Goal: Book appointment/travel/reservation

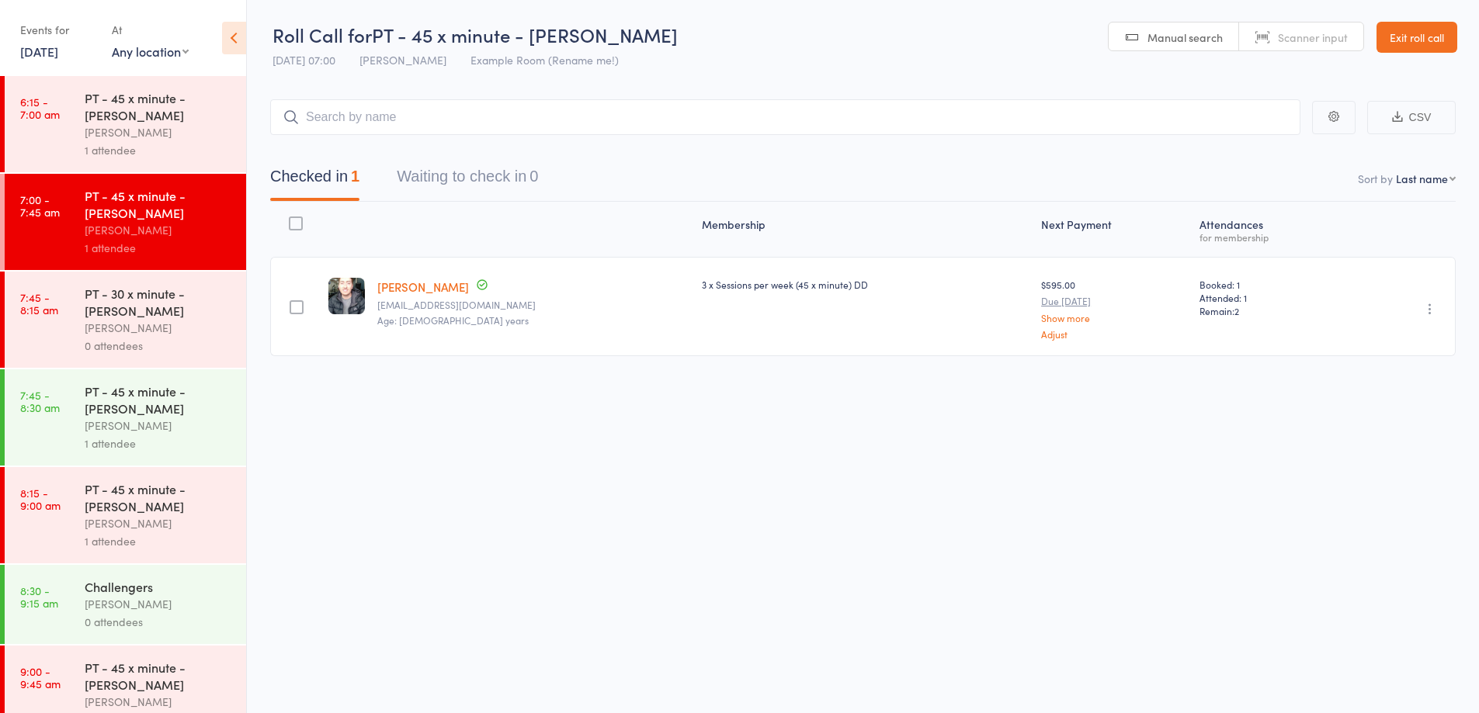
click at [1404, 50] on link "Exit roll call" at bounding box center [1416, 37] width 81 height 31
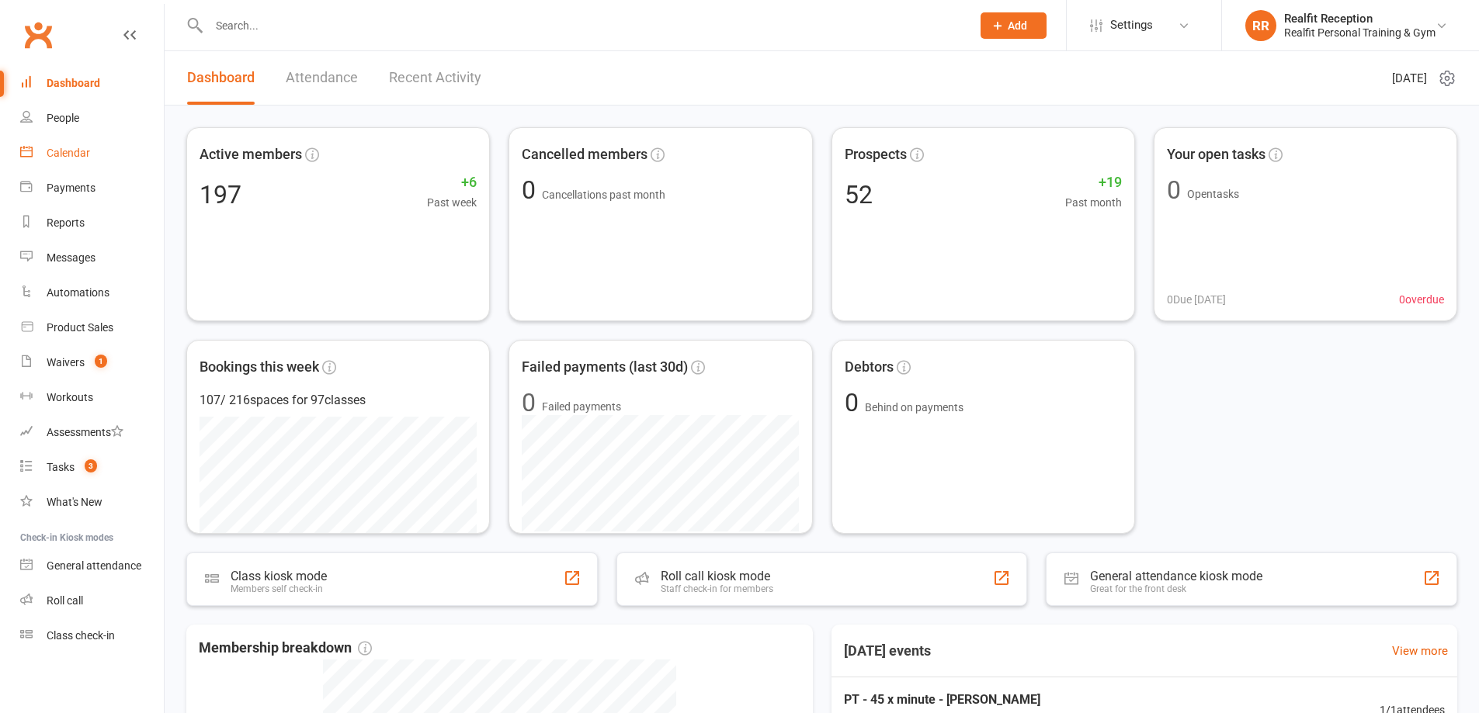
click at [68, 154] on div "Calendar" at bounding box center [68, 153] width 43 height 12
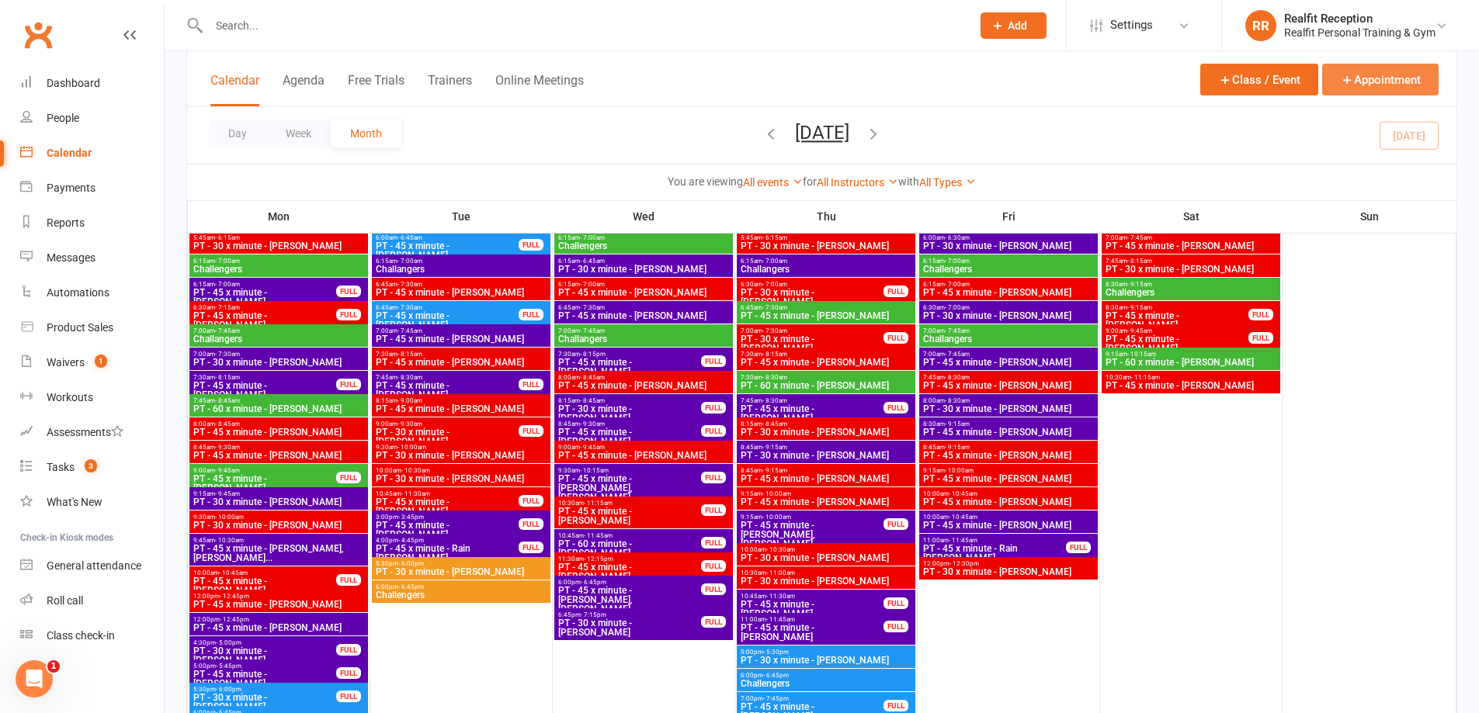
click at [1345, 82] on icon "button" at bounding box center [1347, 80] width 14 height 14
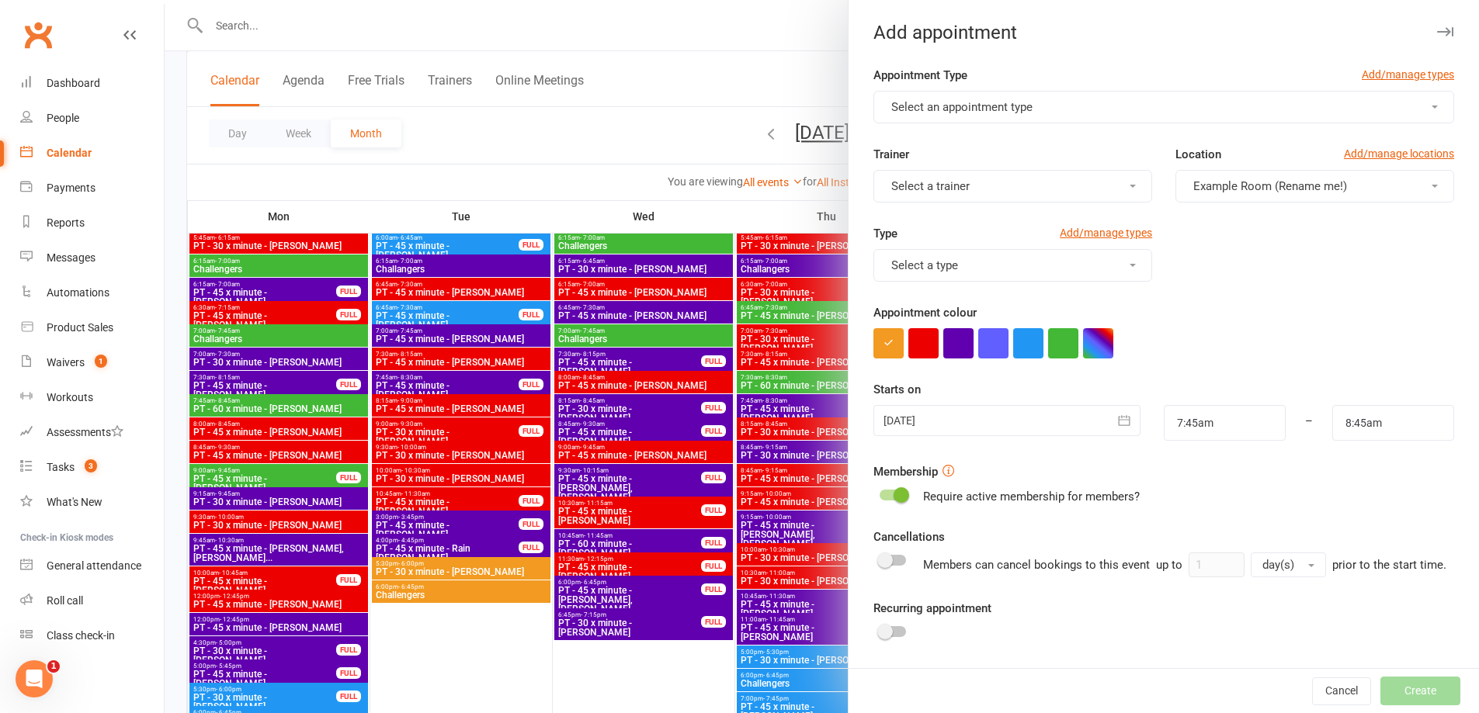
click at [1037, 99] on button "Select an appointment type" at bounding box center [1163, 107] width 581 height 33
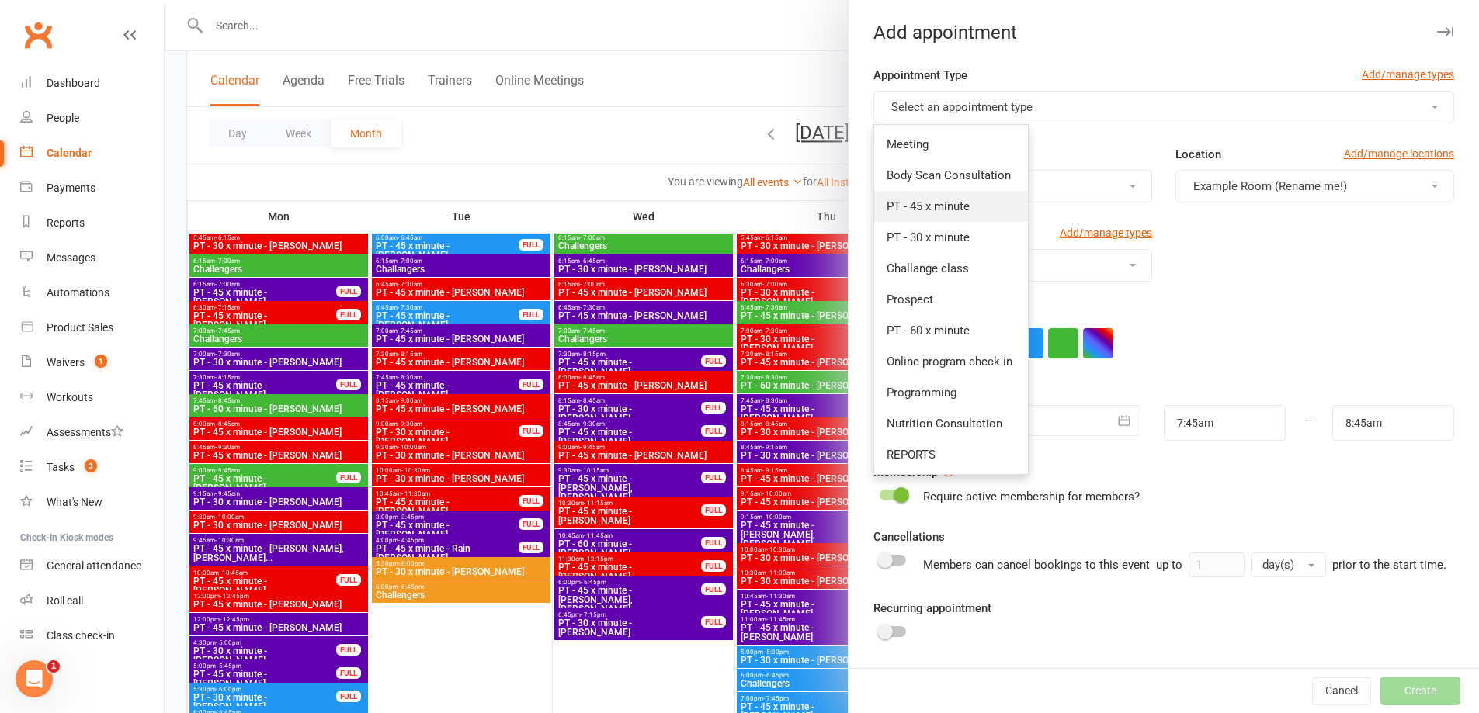
click at [961, 208] on span "PT - 45 x minute" at bounding box center [927, 206] width 83 height 14
type input "8:30am"
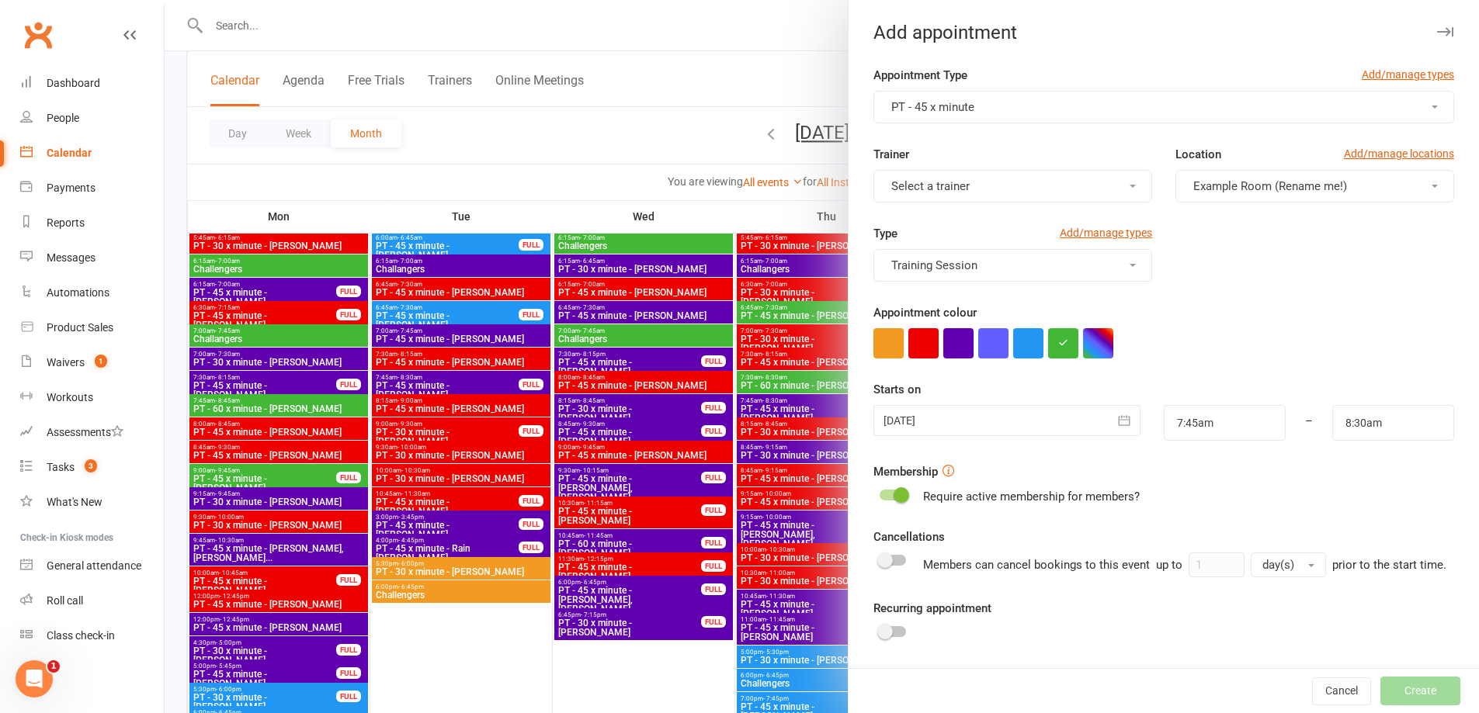
click at [967, 194] on button "Select a trainer" at bounding box center [1012, 186] width 279 height 33
click at [944, 344] on span "[PERSON_NAME]" at bounding box center [930, 348] width 89 height 14
click at [1117, 421] on icon "button" at bounding box center [1124, 421] width 16 height 16
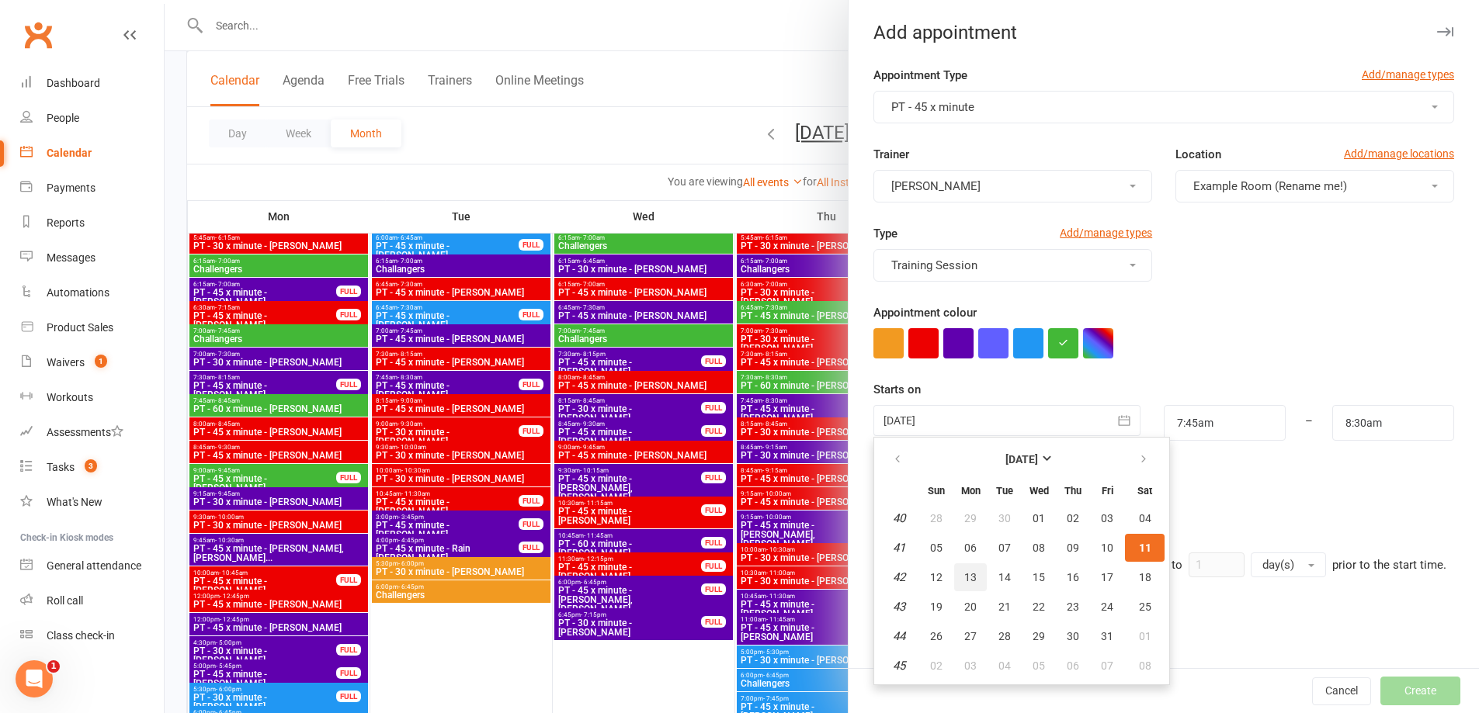
click at [964, 577] on span "13" at bounding box center [970, 577] width 12 height 12
type input "[DATE]"
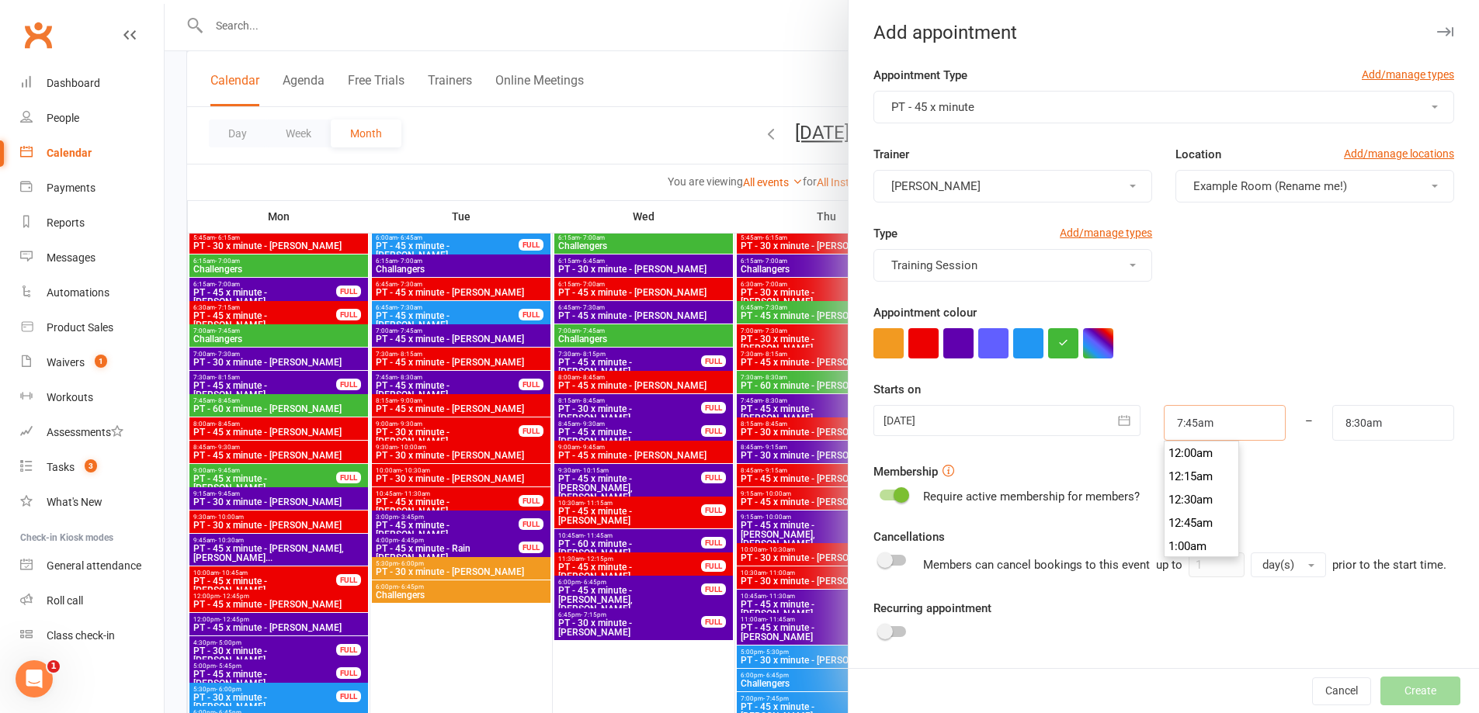
click at [1240, 416] on input "7:45am" at bounding box center [1224, 423] width 122 height 36
type input "11:00am"
click at [1188, 539] on li "11:00am" at bounding box center [1201, 546] width 75 height 23
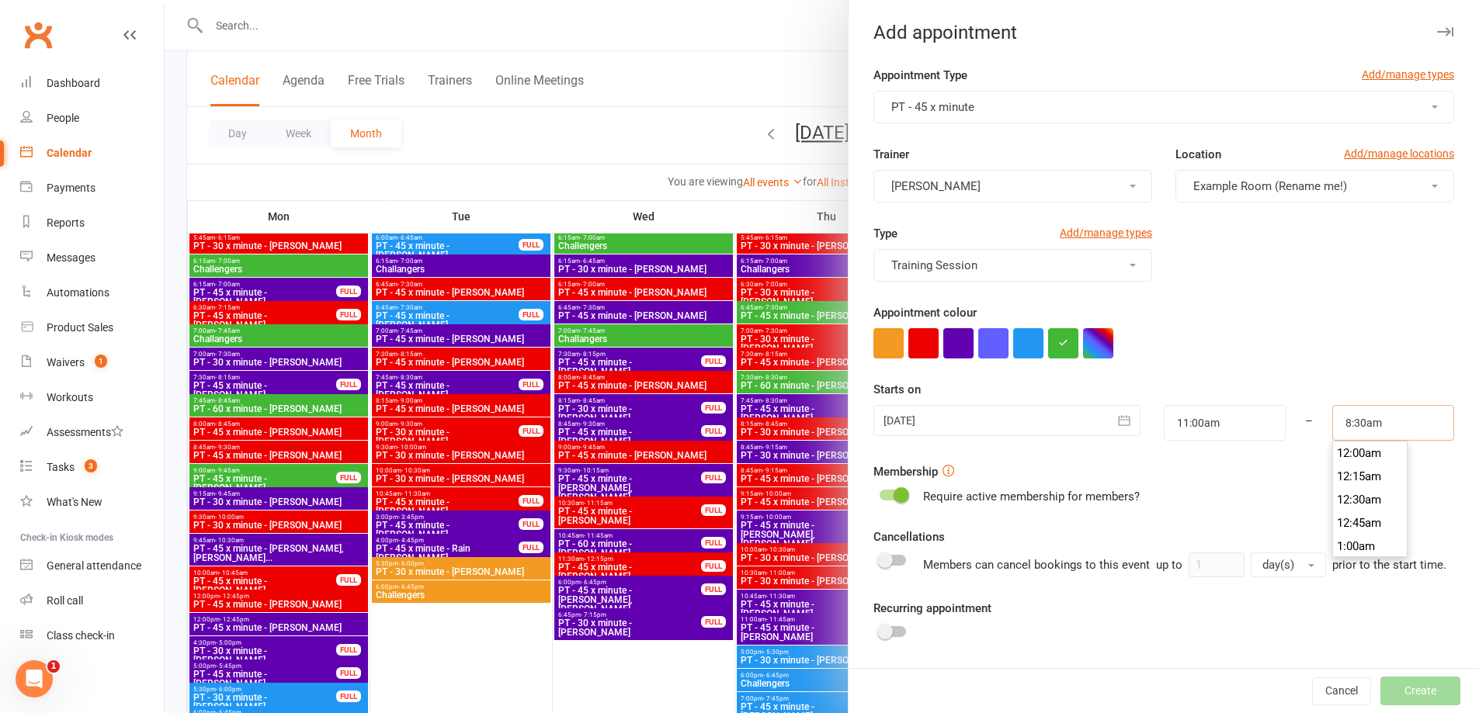
click at [1347, 426] on input "8:30am" at bounding box center [1393, 423] width 122 height 36
type input "11:45am"
click at [1365, 544] on li "11:45am" at bounding box center [1370, 546] width 75 height 23
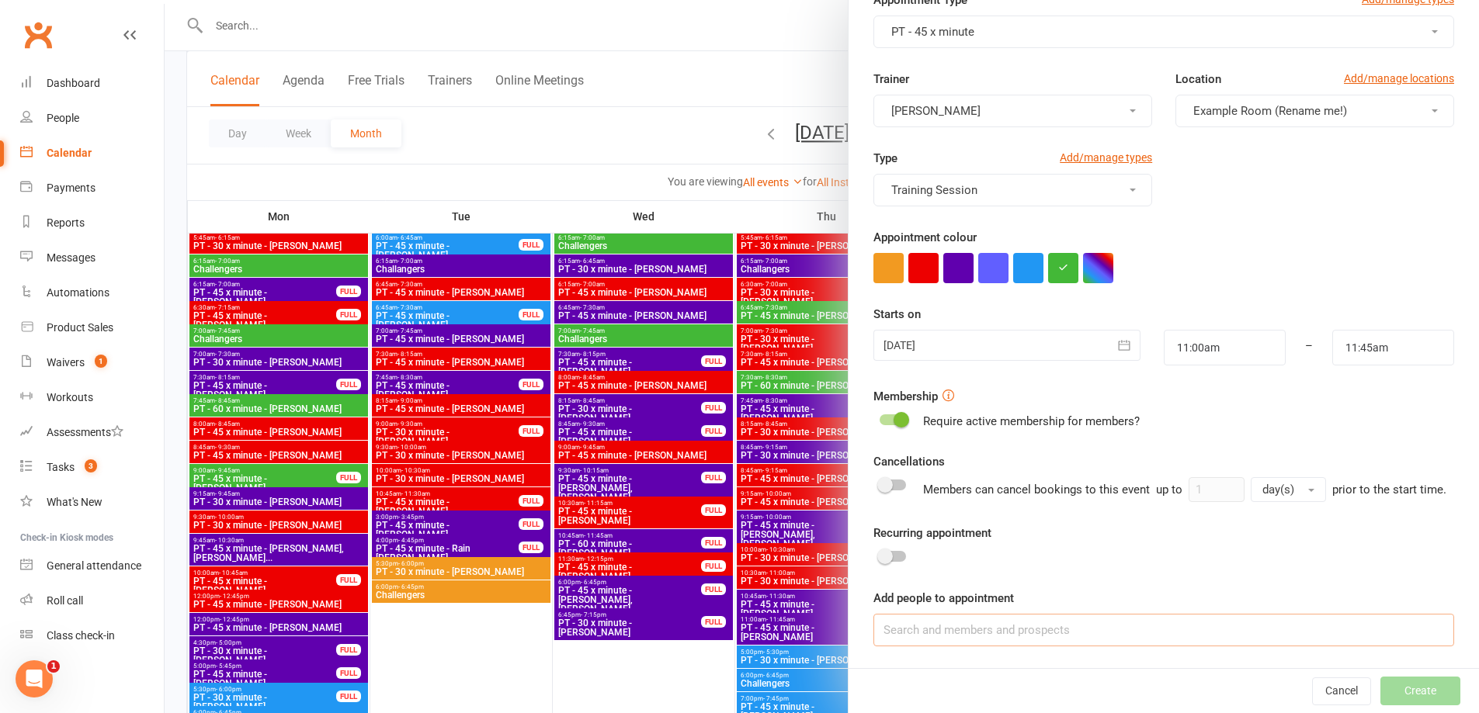
click at [1063, 623] on input at bounding box center [1163, 630] width 581 height 33
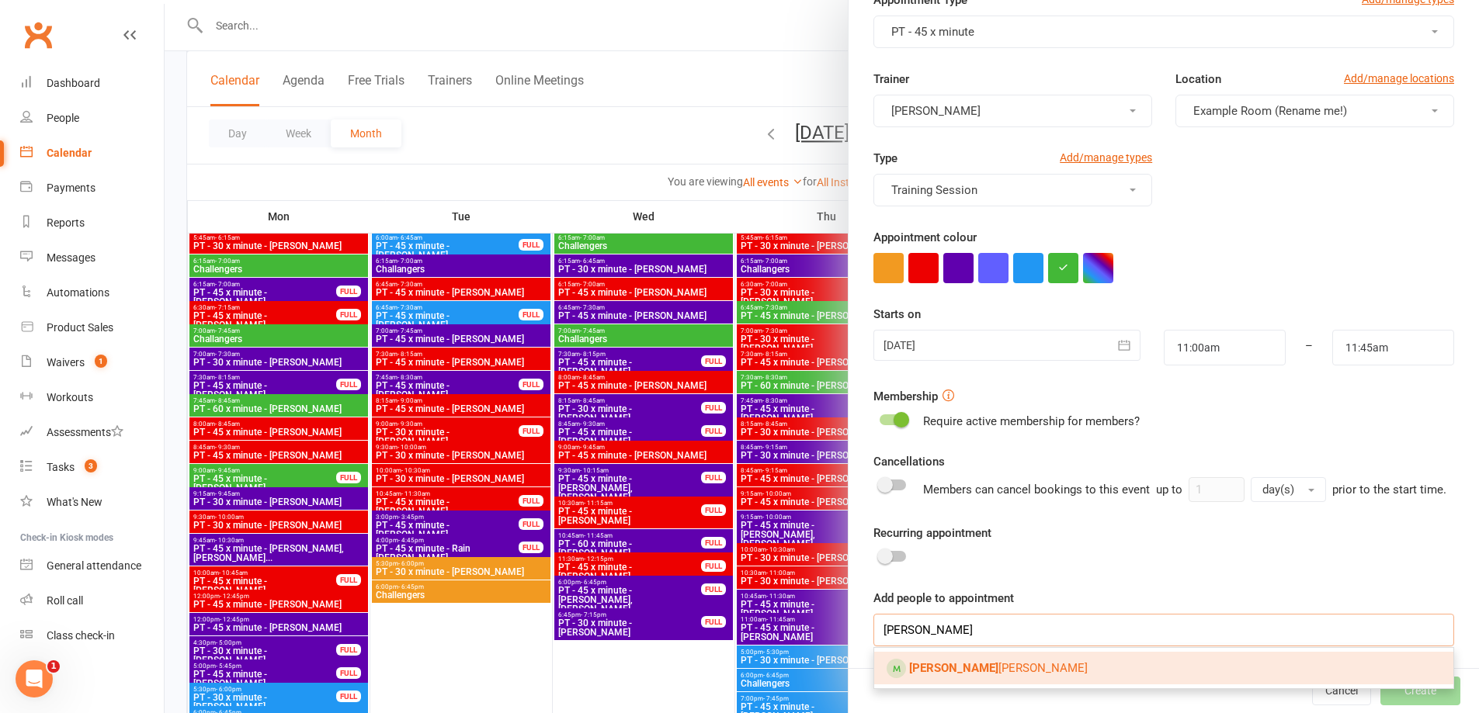
type input "[PERSON_NAME]"
click at [1052, 657] on link "[PERSON_NAME]" at bounding box center [1163, 668] width 579 height 33
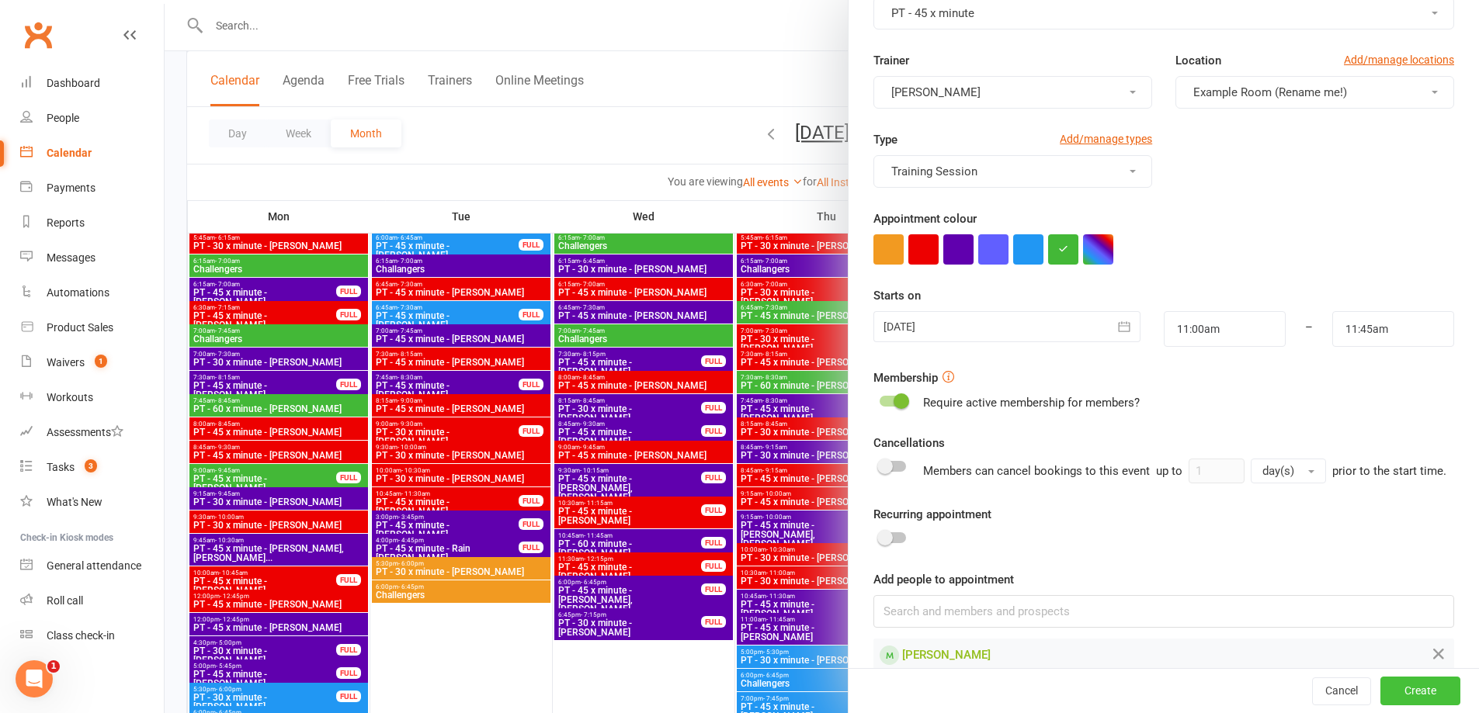
click at [1380, 692] on button "Create" at bounding box center [1420, 692] width 80 height 28
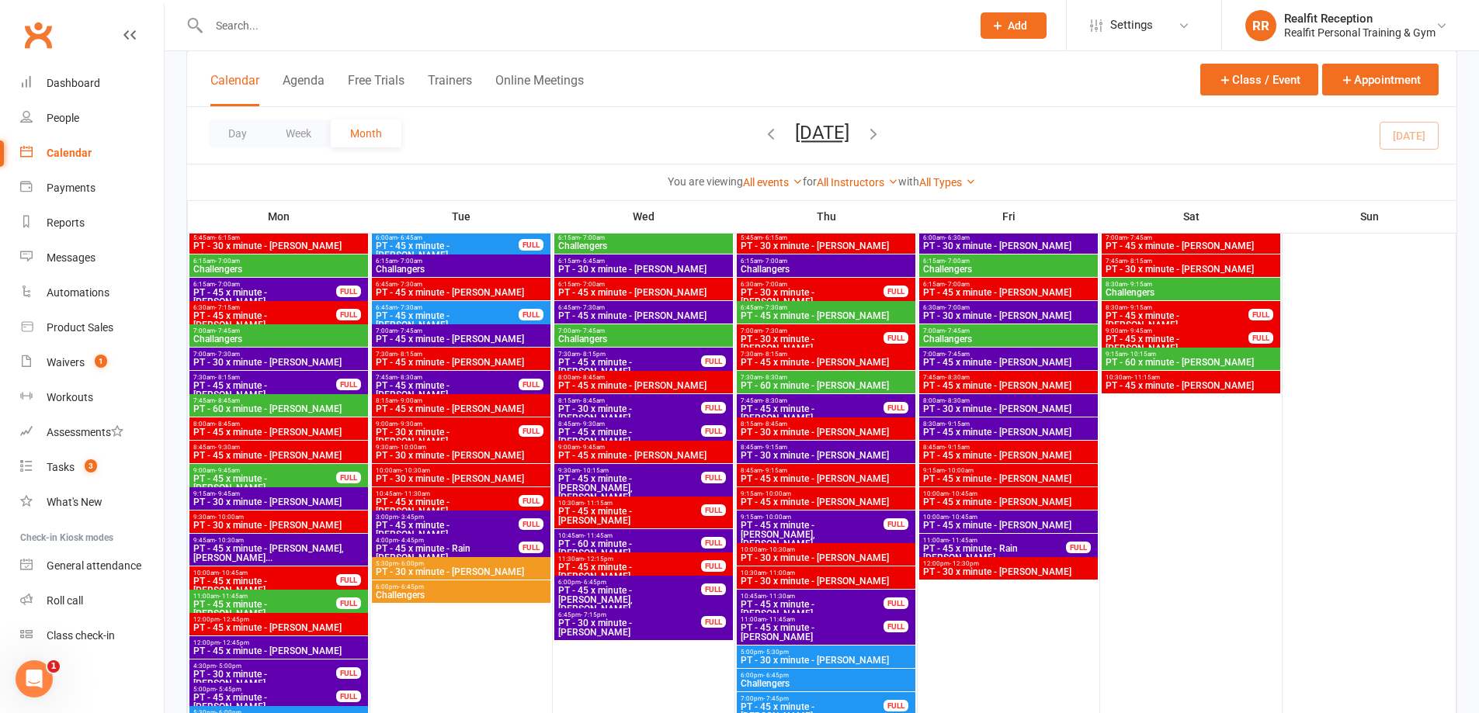
click at [265, 600] on span "PT - 45 x minute - [PERSON_NAME]" at bounding box center [264, 609] width 144 height 19
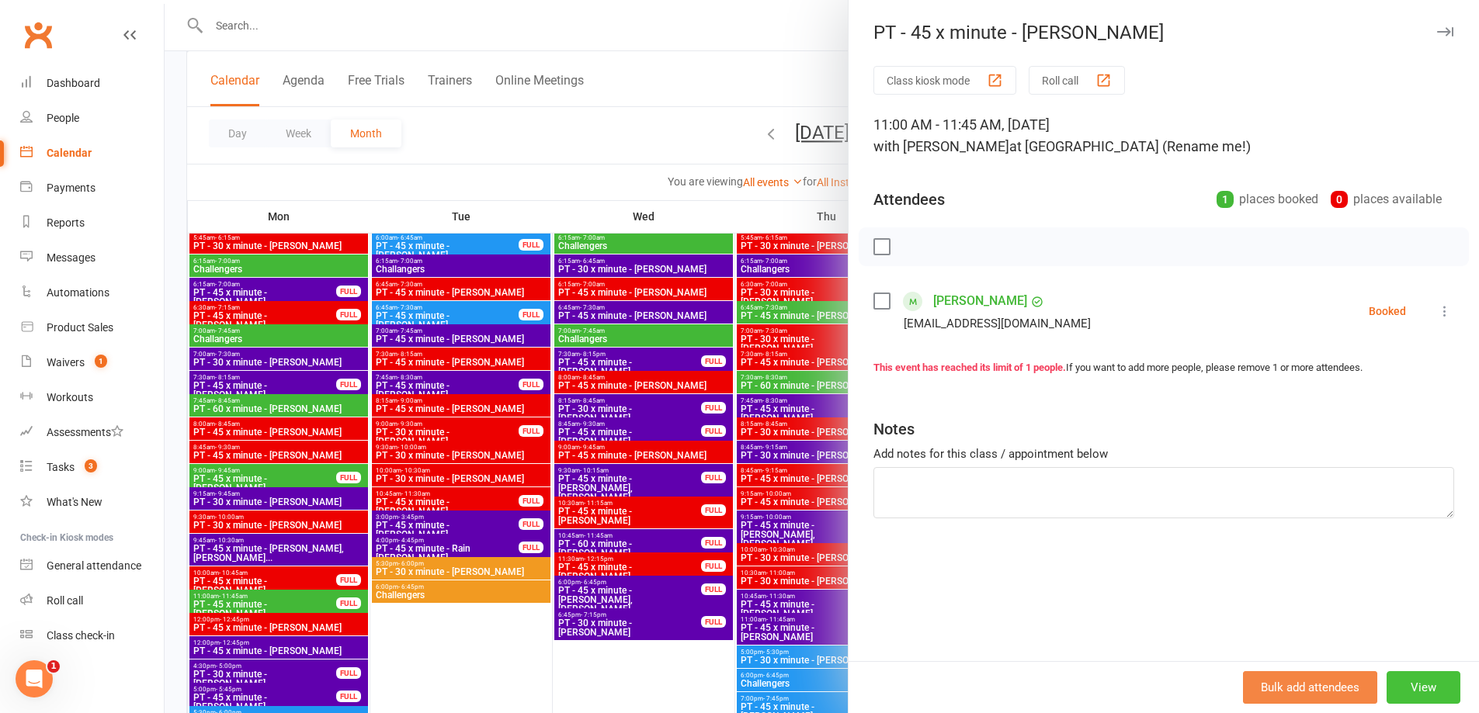
click at [1409, 684] on button "View" at bounding box center [1423, 687] width 74 height 33
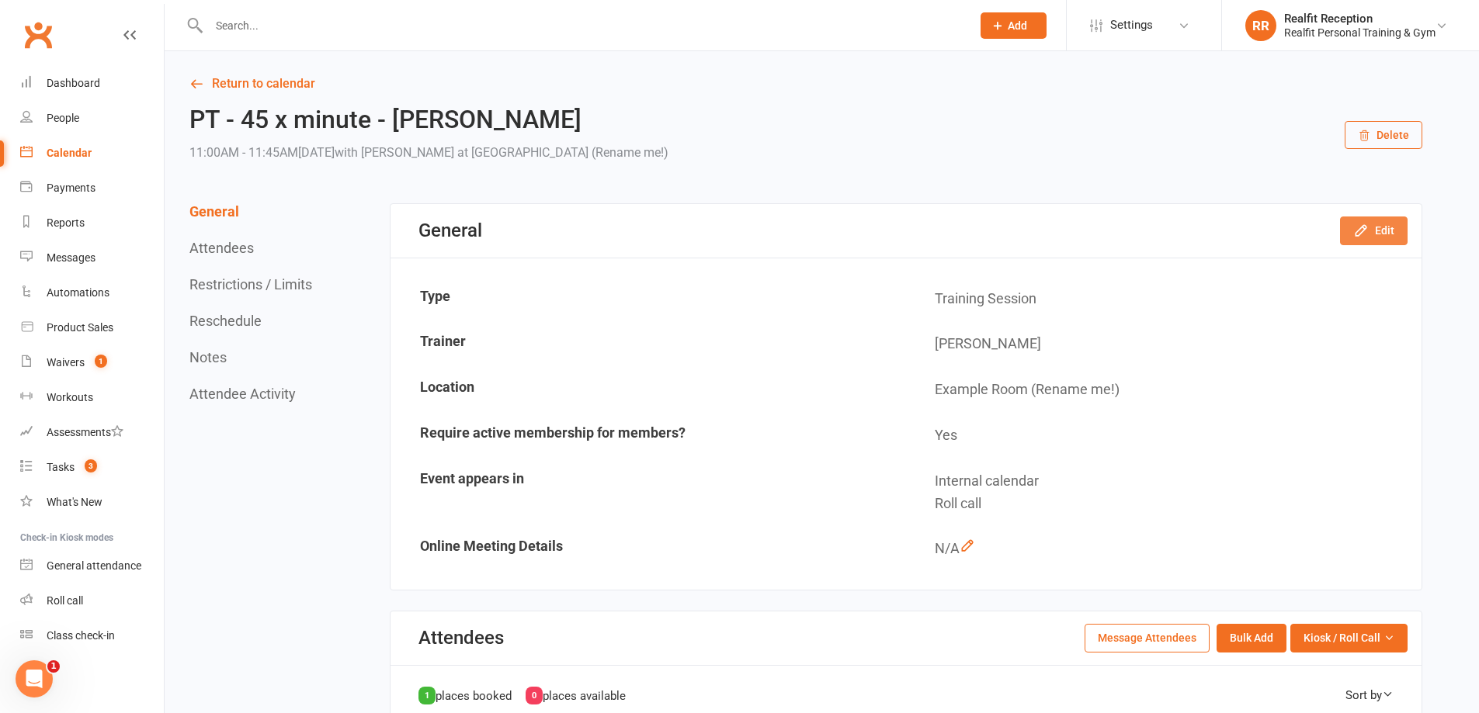
click at [1357, 227] on icon "button" at bounding box center [1361, 231] width 16 height 16
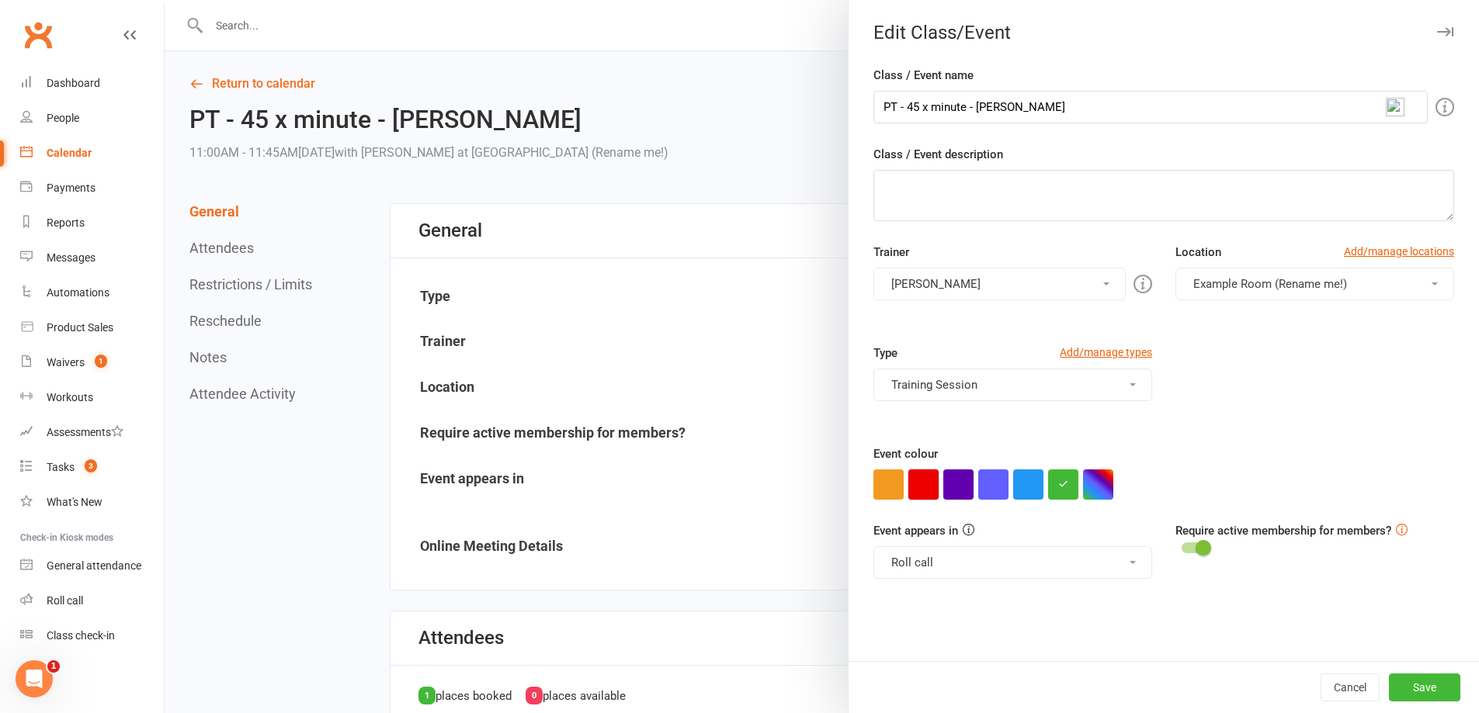
click at [924, 481] on button "button" at bounding box center [923, 485] width 30 height 30
click at [1415, 684] on button "Save" at bounding box center [1424, 688] width 71 height 28
